Goal: Check status: Check status

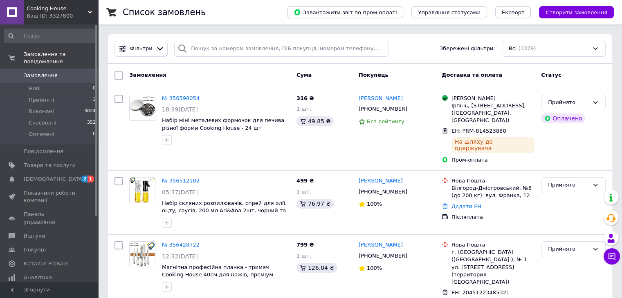
click at [40, 10] on span "Cooking House" at bounding box center [57, 8] width 61 height 7
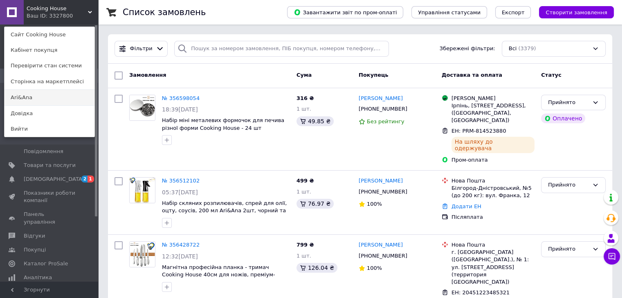
click at [39, 93] on link "Ari&Ana" at bounding box center [49, 98] width 90 height 16
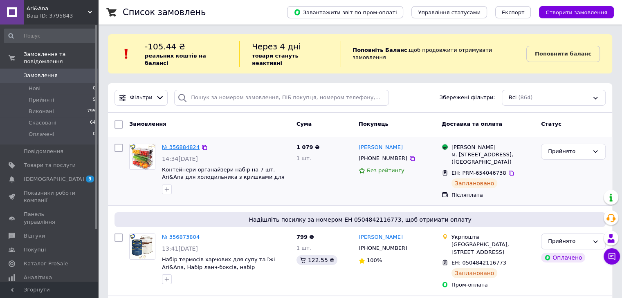
click at [185, 144] on link "№ 356884824" at bounding box center [181, 147] width 38 height 6
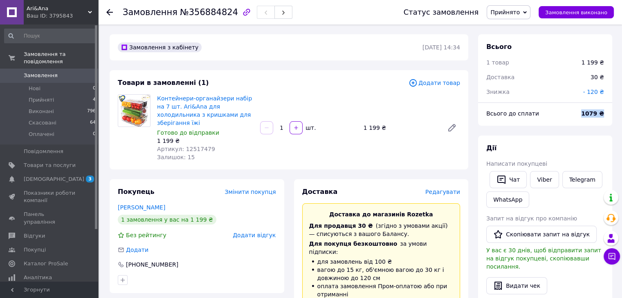
drag, startPoint x: 578, startPoint y: 112, endPoint x: 611, endPoint y: 113, distance: 33.1
click at [611, 113] on div "Всього до сплати 1079 ₴" at bounding box center [545, 118] width 134 height 16
copy div "Всього до сплати 1079 ₴"
click at [486, 117] on div "Всього до сплати" at bounding box center [528, 114] width 95 height 18
drag, startPoint x: 484, startPoint y: 115, endPoint x: 610, endPoint y: 116, distance: 126.3
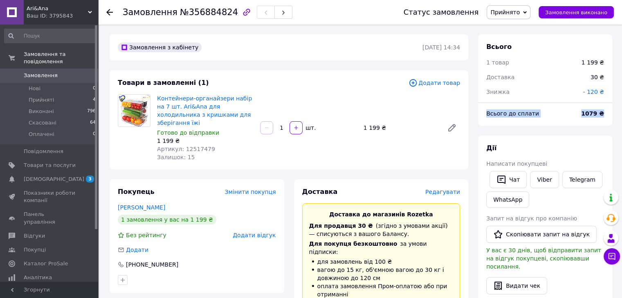
click at [610, 116] on div "Всього до сплати 1079 ₴" at bounding box center [545, 118] width 134 height 16
copy div "Всього до сплати 1079 ₴"
click at [108, 15] on icon at bounding box center [109, 12] width 7 height 7
